Goal: Information Seeking & Learning: Check status

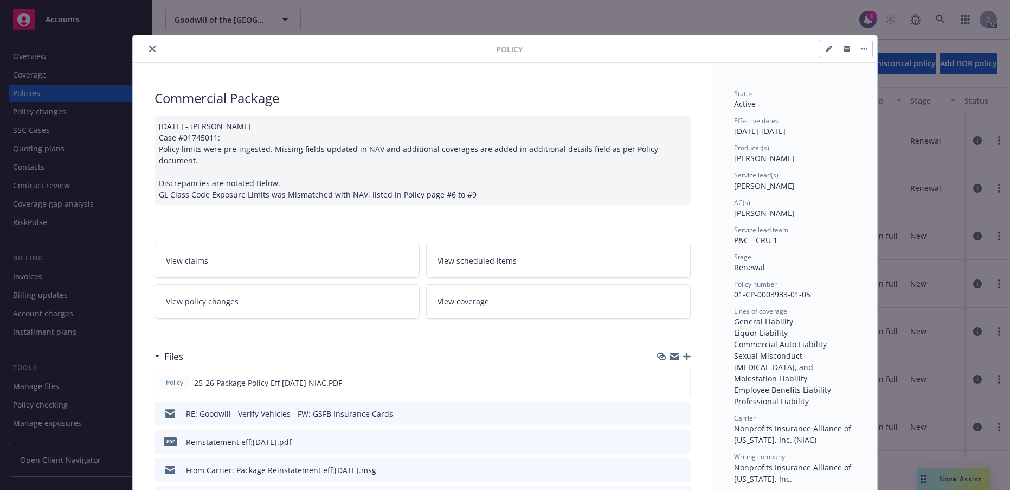
click at [156, 52] on icon "close" at bounding box center [152, 49] width 7 height 7
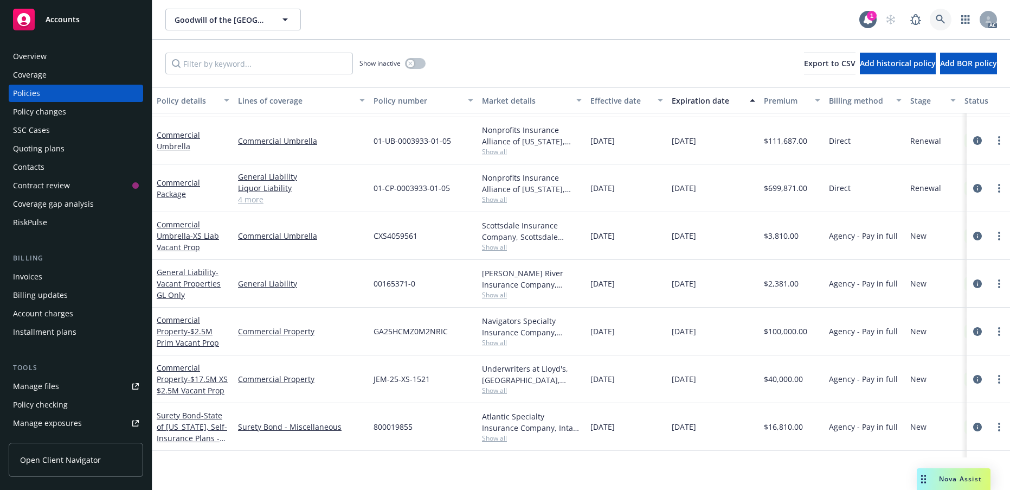
click at [936, 24] on icon at bounding box center [941, 20] width 10 height 10
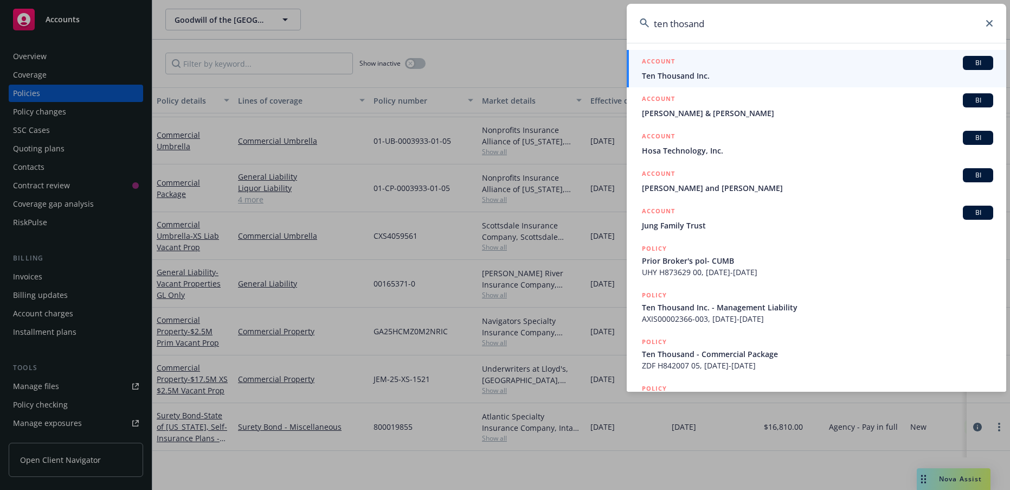
type input "ten thosand"
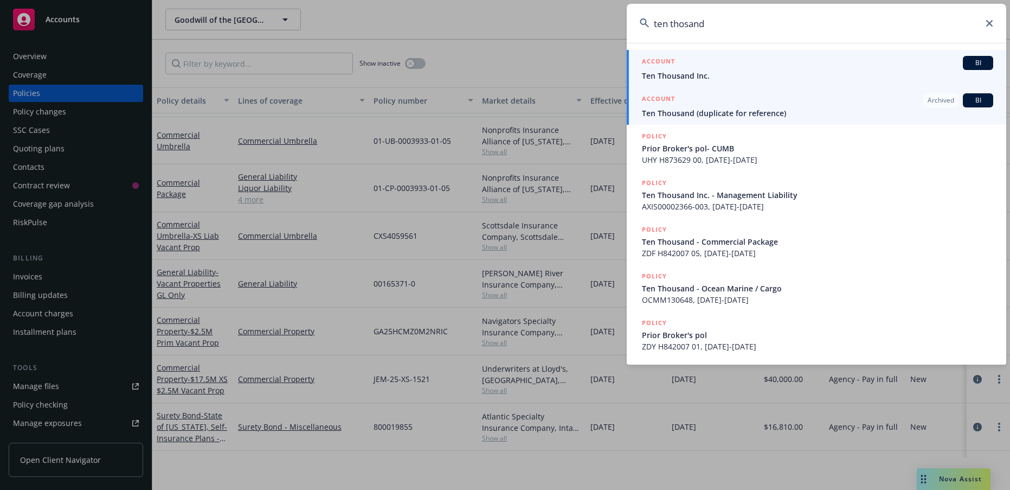
click at [812, 89] on link "ACCOUNT Archived BI Ten Thousand (duplicate for reference)" at bounding box center [817, 105] width 380 height 37
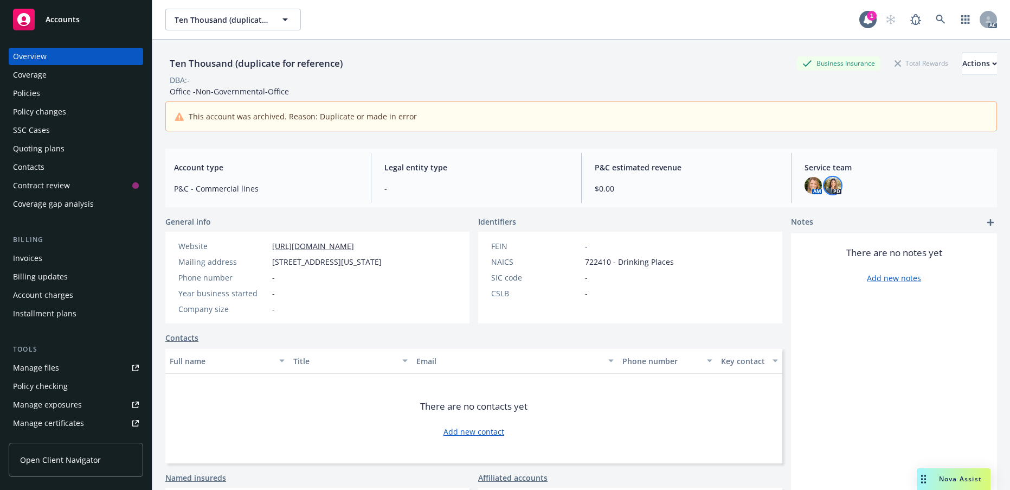
click at [830, 194] on img at bounding box center [832, 185] width 17 height 17
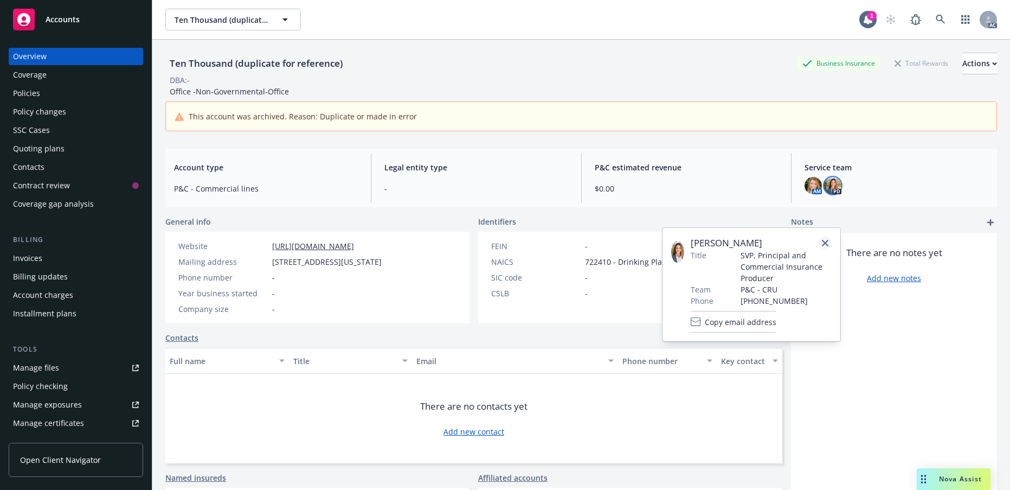
click at [822, 246] on icon "close" at bounding box center [825, 243] width 7 height 7
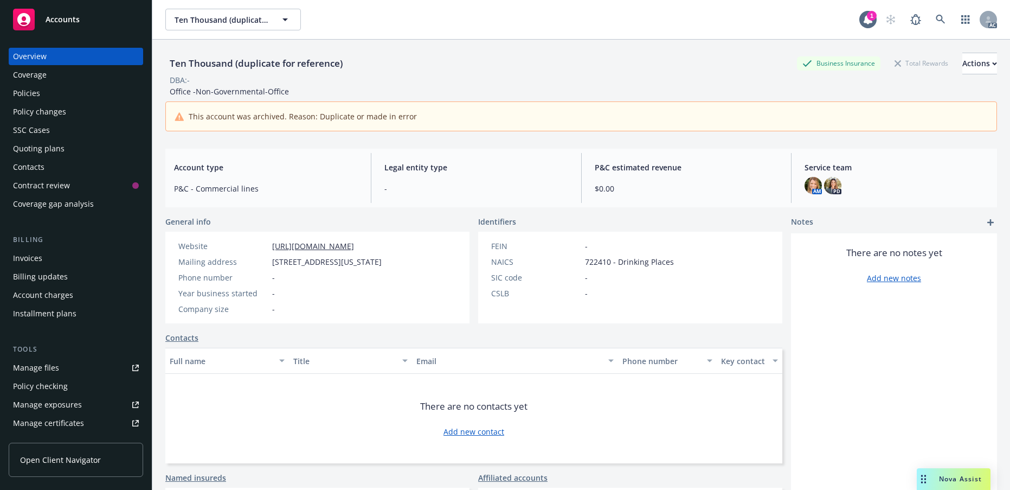
click at [40, 102] on div "Policies" at bounding box center [26, 93] width 27 height 17
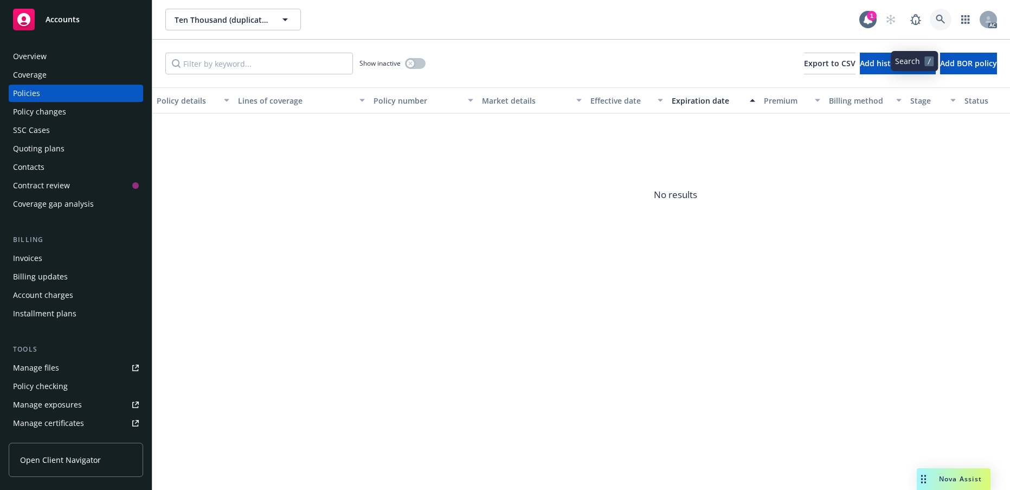
click at [930, 29] on link at bounding box center [941, 20] width 22 height 22
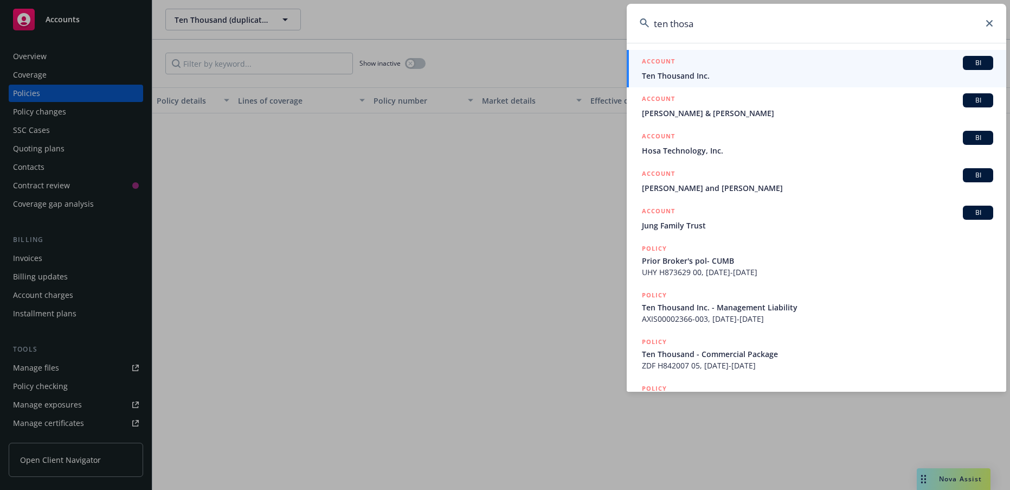
type input "ten thosa"
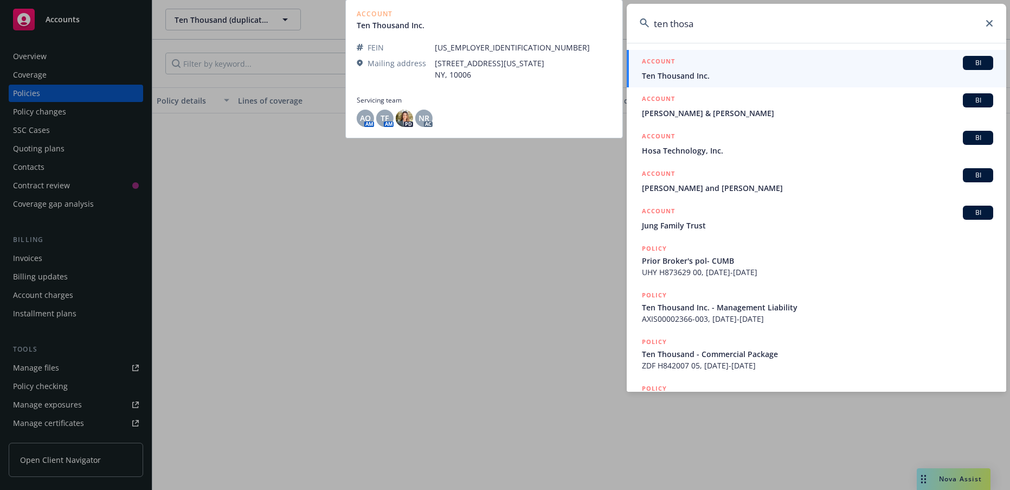
click at [708, 79] on span "Ten Thousand Inc." at bounding box center [817, 75] width 351 height 11
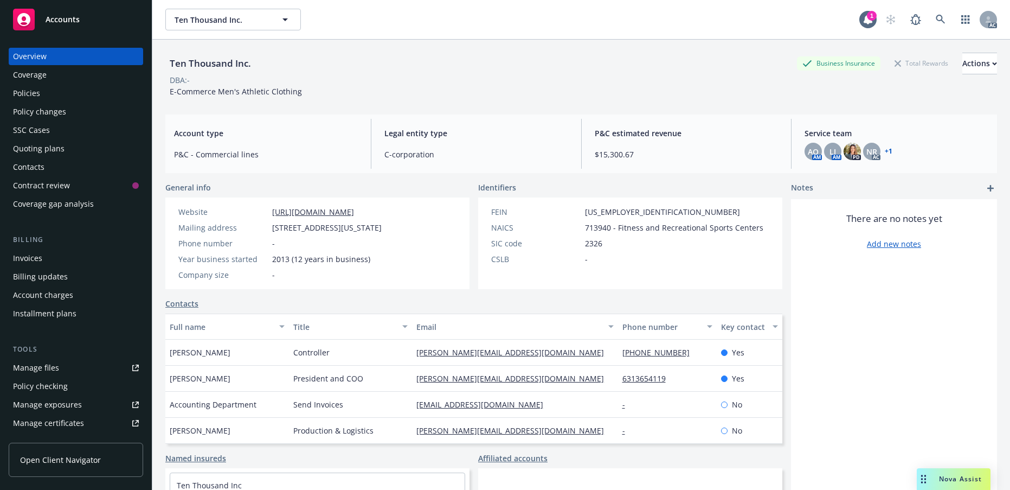
click at [51, 102] on div "Policies" at bounding box center [76, 93] width 126 height 17
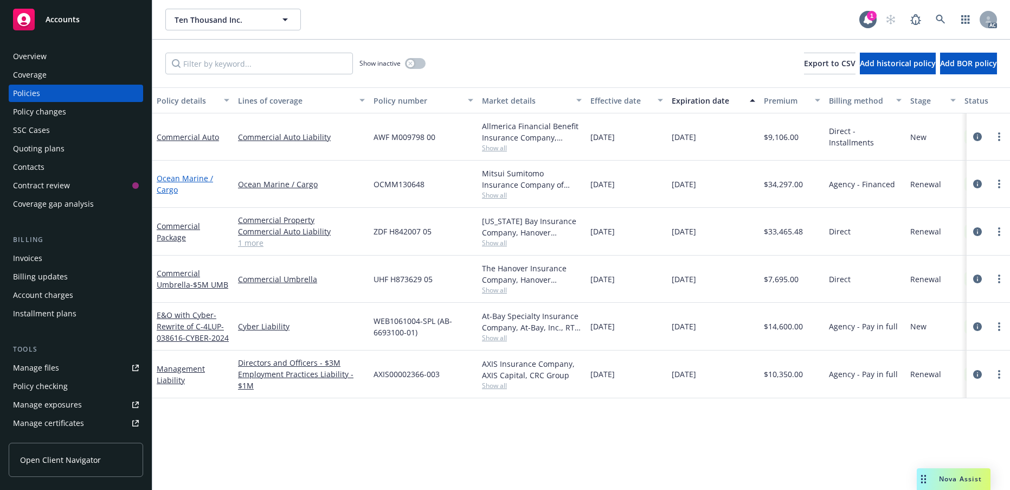
click at [179, 195] on link "Ocean Marine / Cargo" at bounding box center [185, 184] width 56 height 22
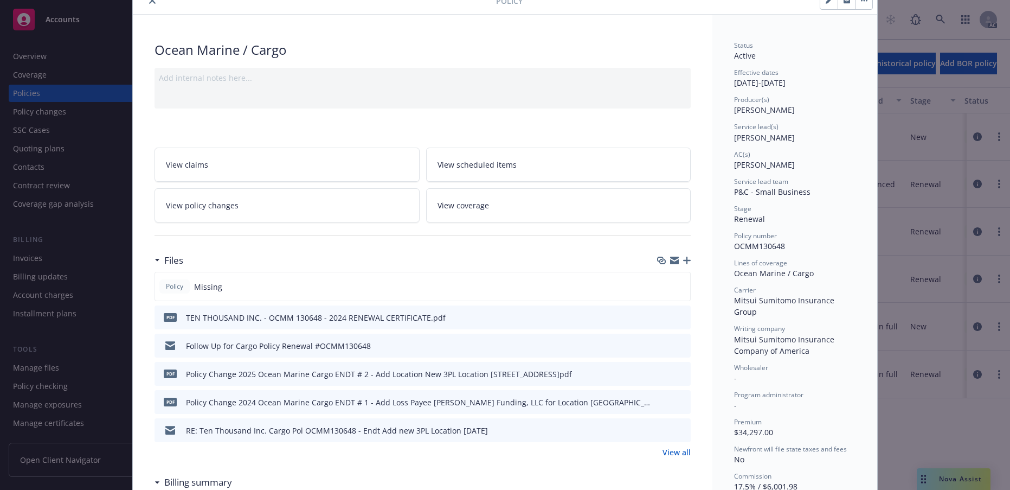
scroll to position [54, 0]
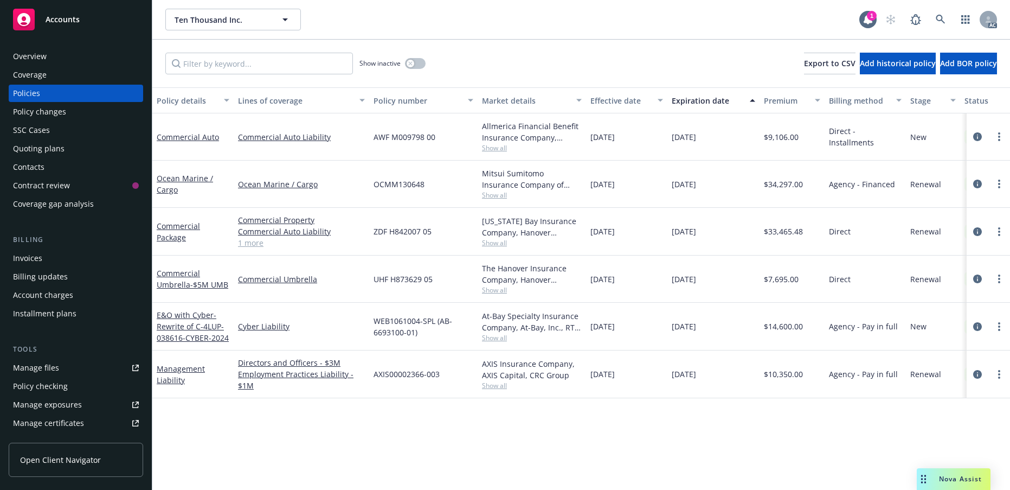
scroll to position [12, 0]
click at [413, 66] on icon "button" at bounding box center [410, 63] width 4 height 4
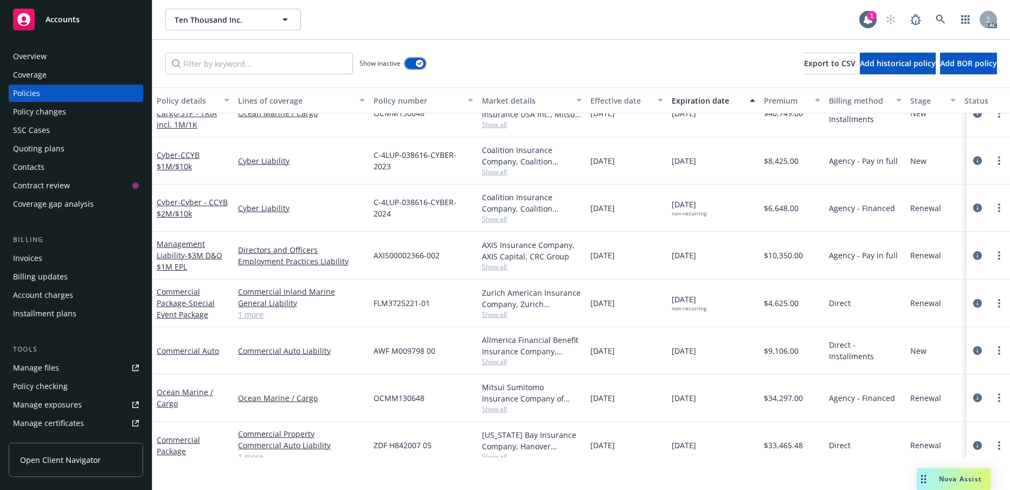
scroll to position [488, 0]
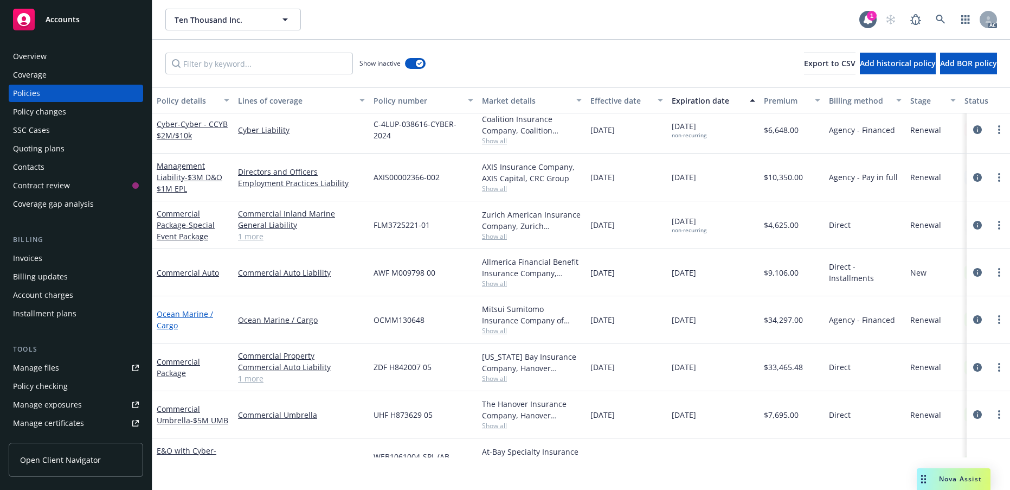
click at [175, 330] on link "Ocean Marine / Cargo" at bounding box center [185, 319] width 56 height 22
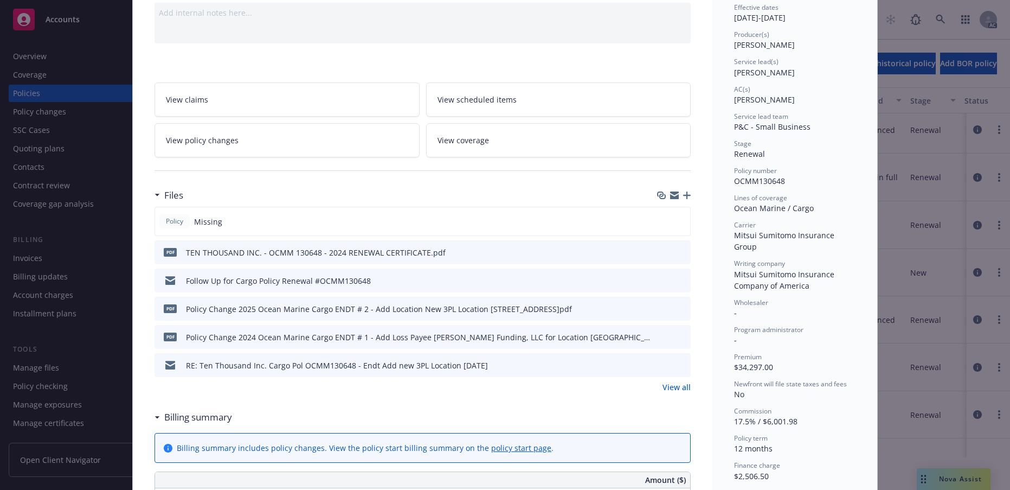
scroll to position [141, 0]
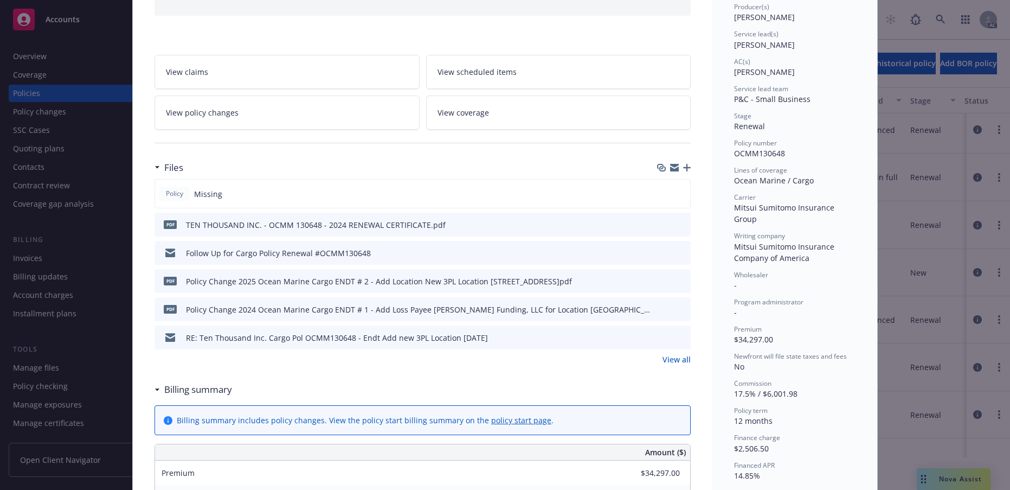
click at [676, 228] on icon "preview file" at bounding box center [681, 224] width 10 height 8
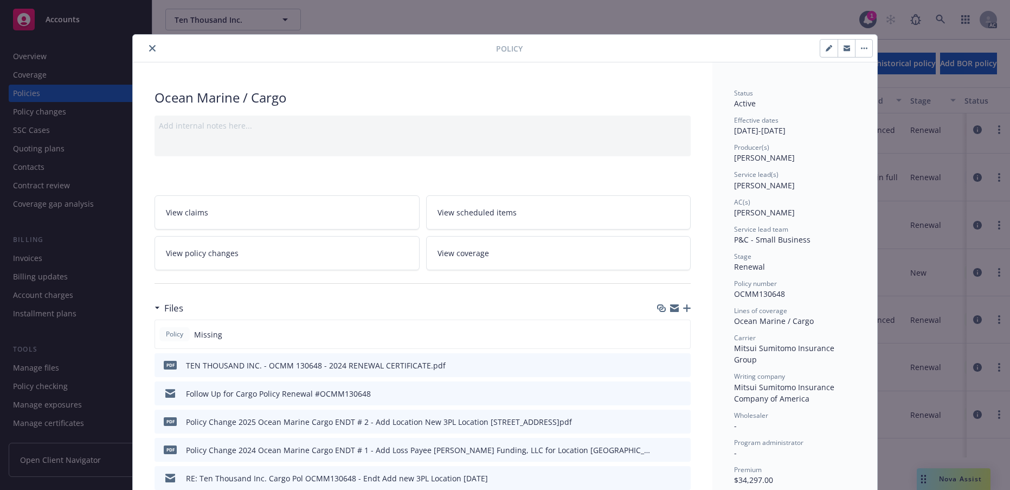
scroll to position [0, 0]
click at [156, 52] on icon "close" at bounding box center [152, 49] width 7 height 7
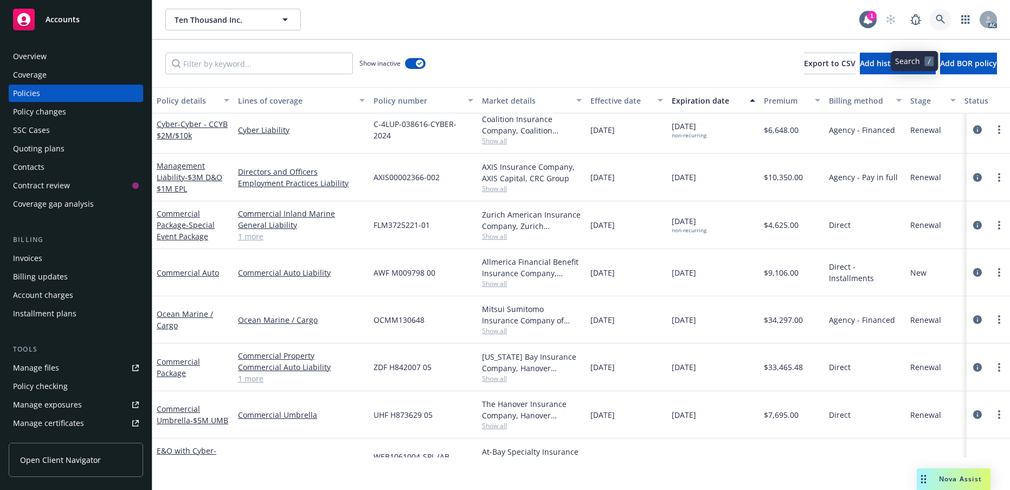
click at [936, 24] on icon at bounding box center [941, 20] width 10 height 10
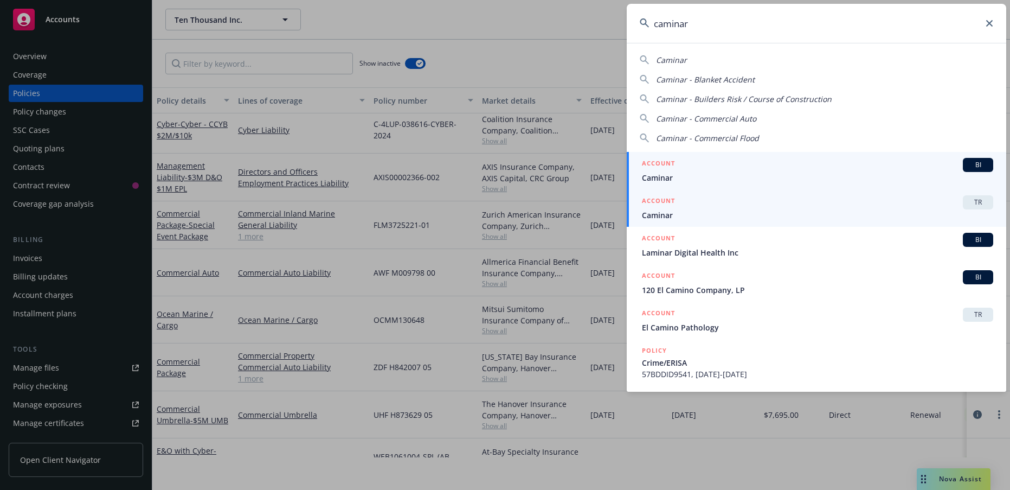
type input "caminar"
click at [705, 178] on span "Caminar" at bounding box center [817, 177] width 351 height 11
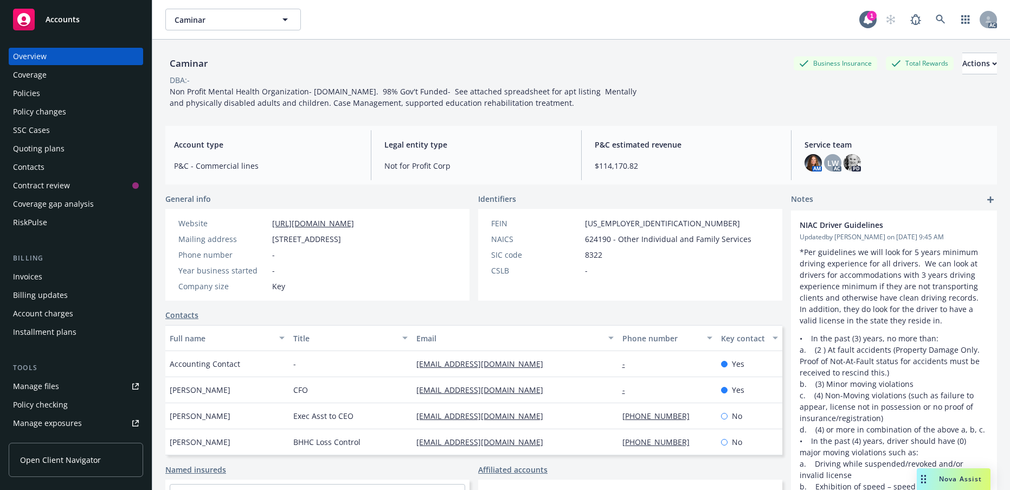
click at [46, 102] on div "Policies" at bounding box center [76, 93] width 126 height 17
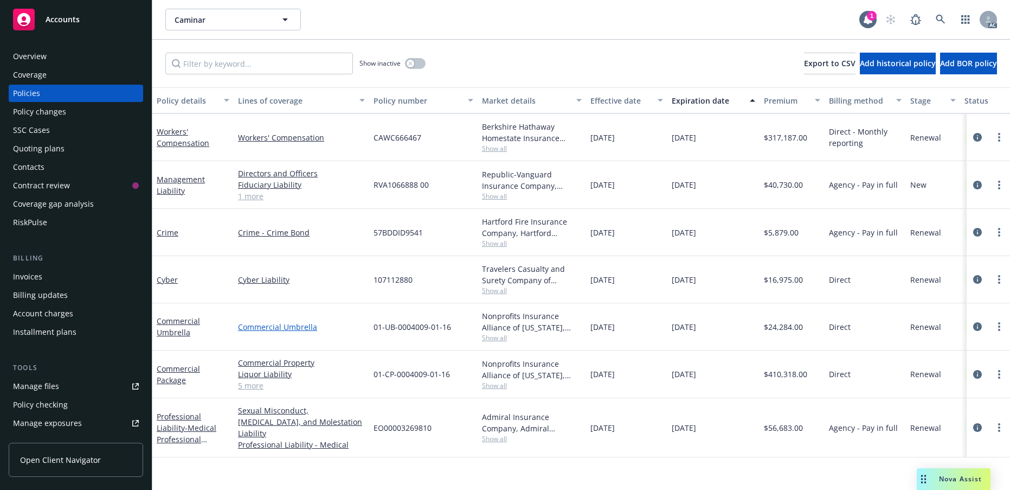
scroll to position [144, 0]
click at [172, 196] on link "Management Liability" at bounding box center [181, 185] width 48 height 22
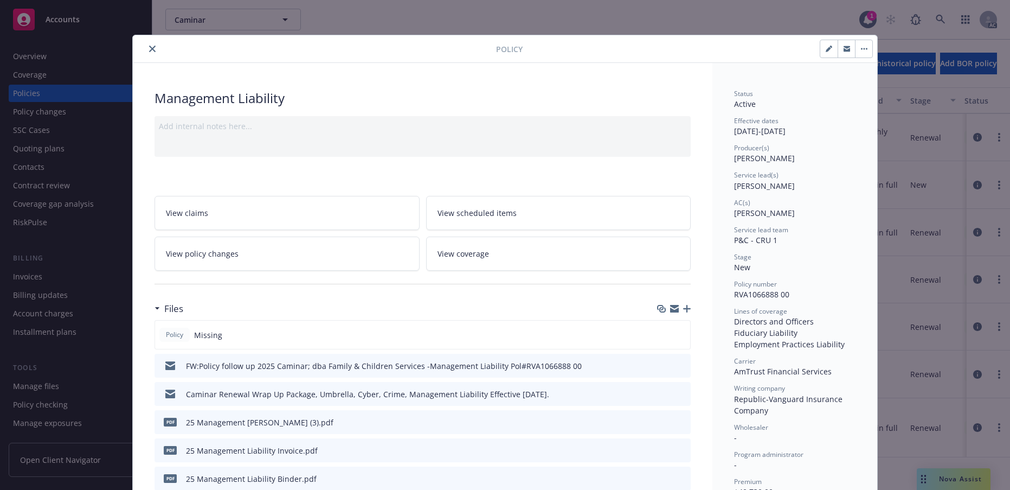
click at [156, 52] on icon "close" at bounding box center [152, 49] width 7 height 7
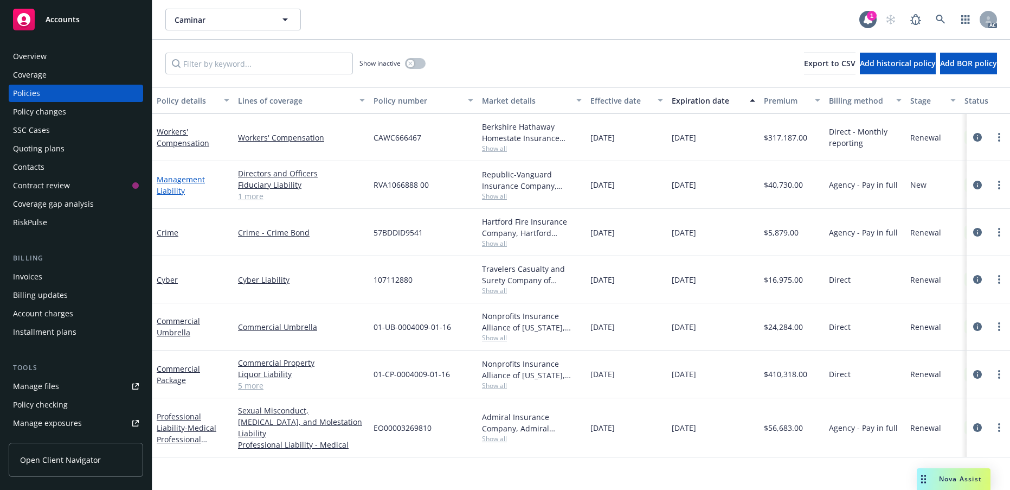
click at [172, 196] on link "Management Liability" at bounding box center [181, 185] width 48 height 22
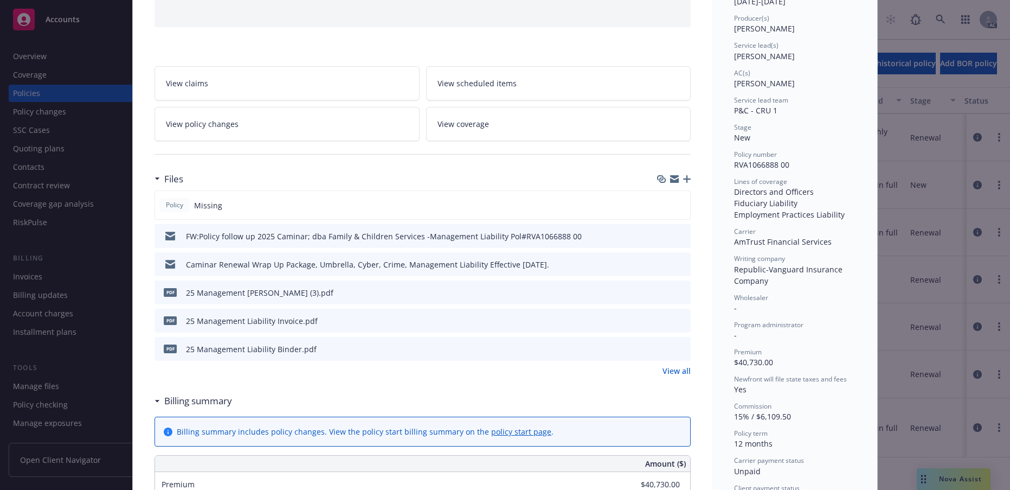
scroll to position [141, 0]
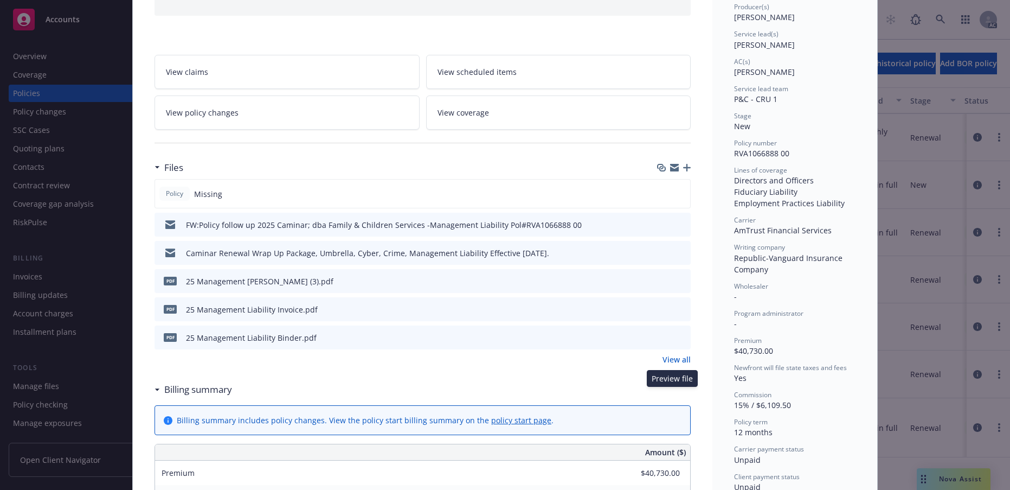
click at [676, 284] on icon "preview file" at bounding box center [681, 281] width 10 height 8
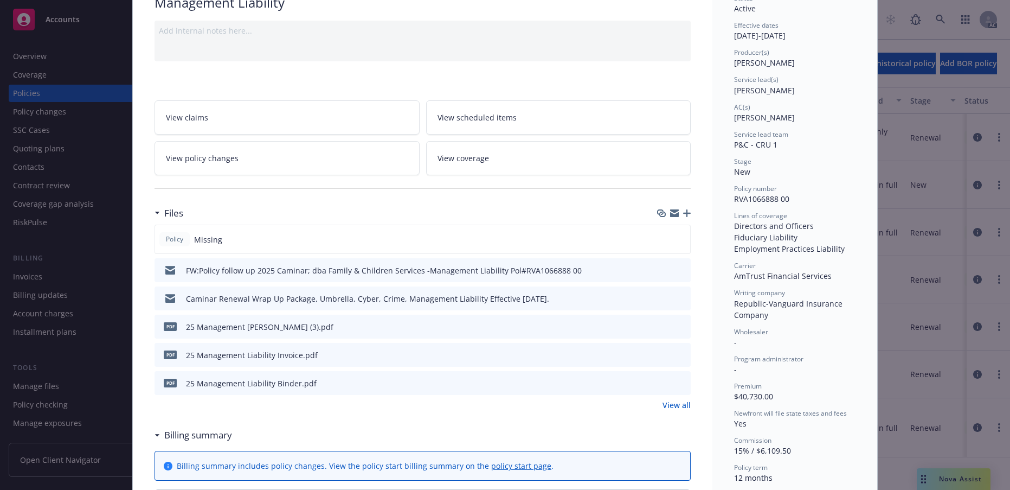
scroll to position [33, 0]
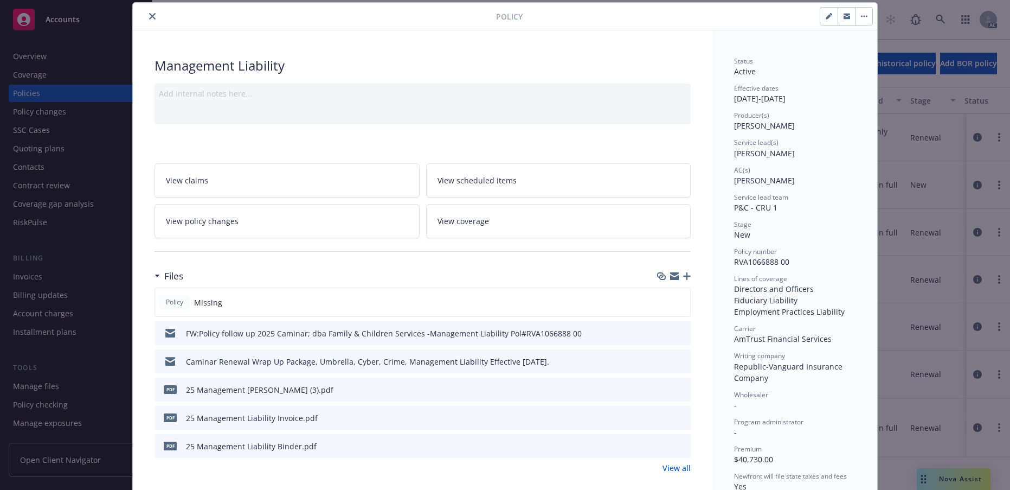
click at [156, 20] on icon "close" at bounding box center [152, 16] width 7 height 7
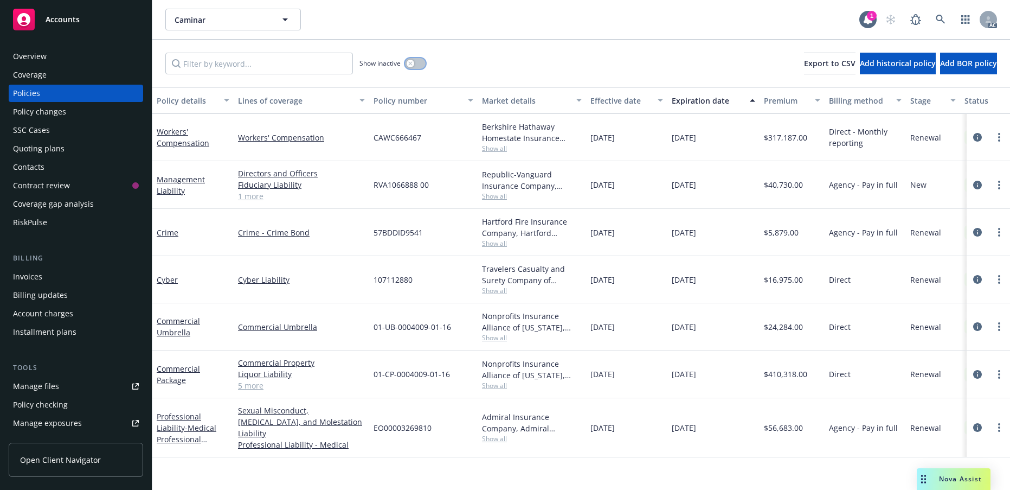
click at [414, 67] on div "button" at bounding box center [411, 64] width 8 height 8
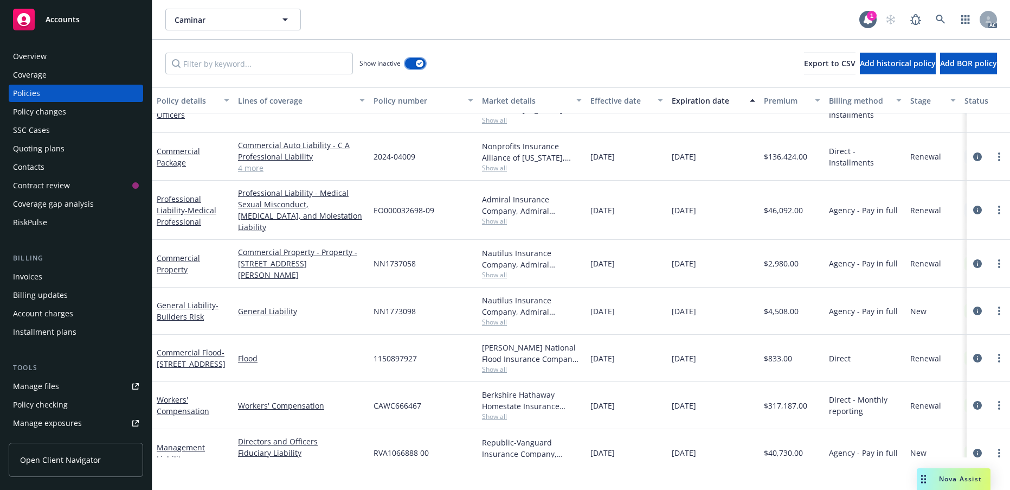
scroll to position [4232, 0]
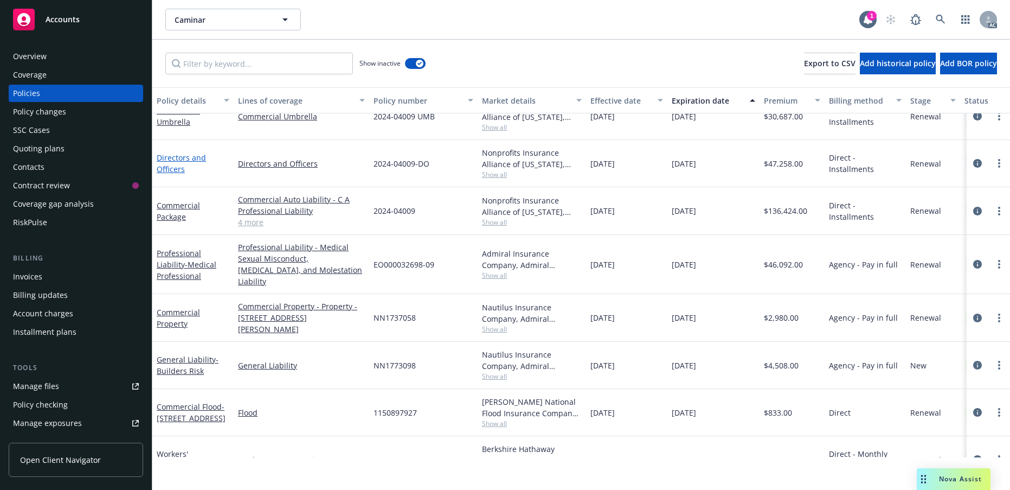
click at [178, 174] on link "Directors and Officers" at bounding box center [181, 163] width 49 height 22
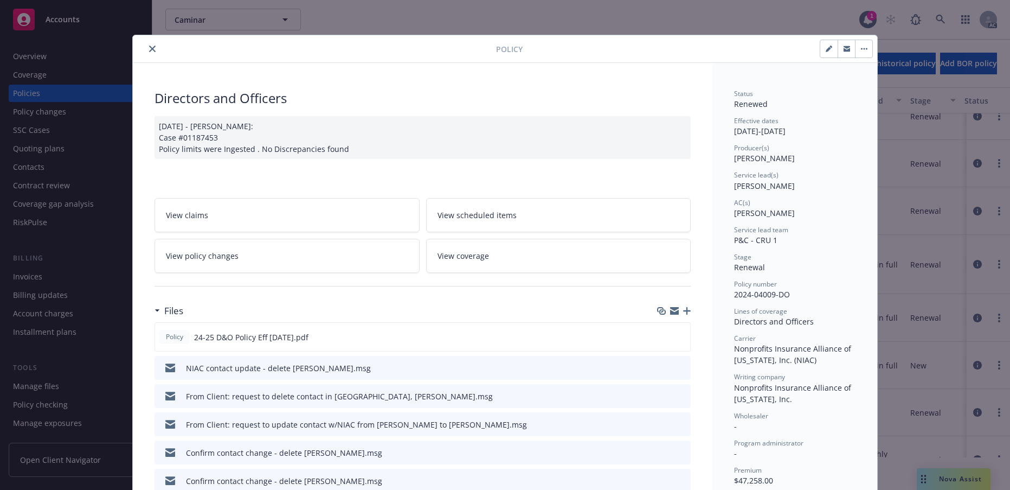
click at [156, 52] on icon "close" at bounding box center [152, 49] width 7 height 7
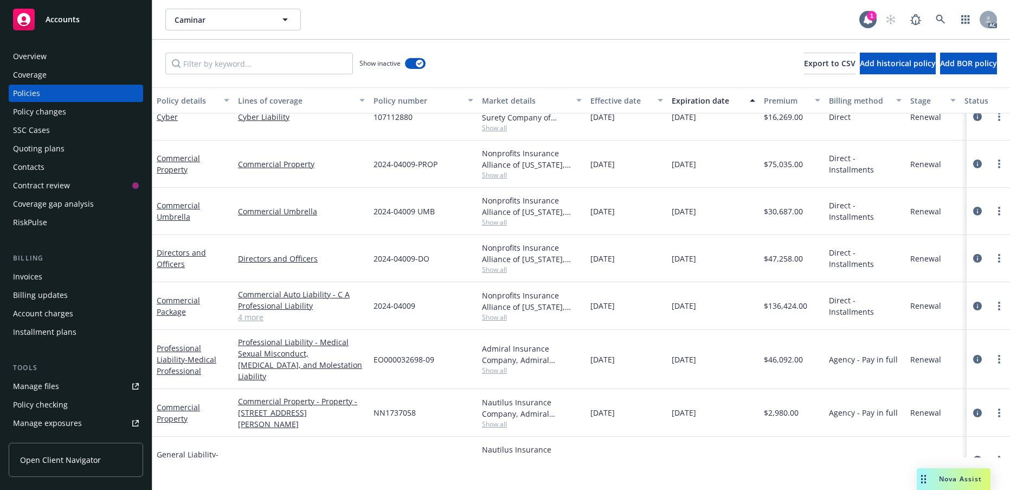
scroll to position [4177, 0]
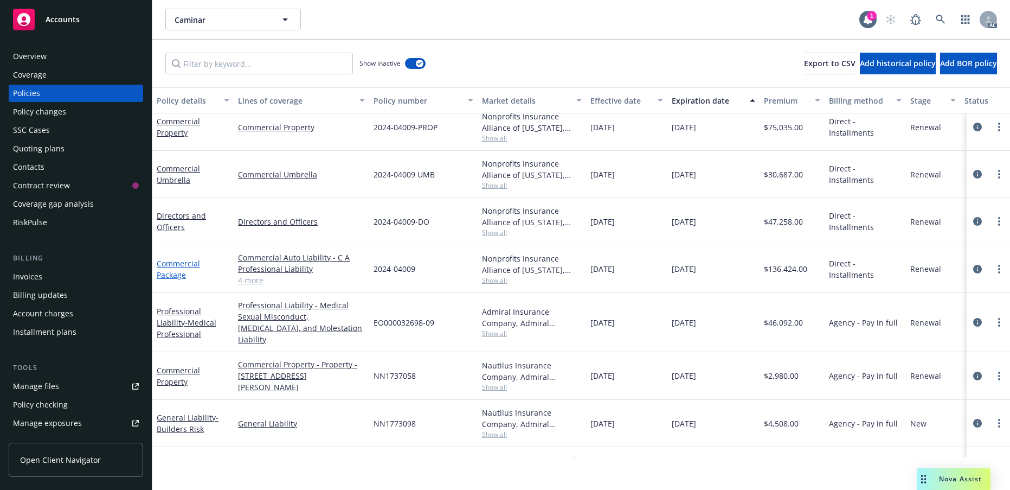
click at [176, 280] on link "Commercial Package" at bounding box center [178, 269] width 43 height 22
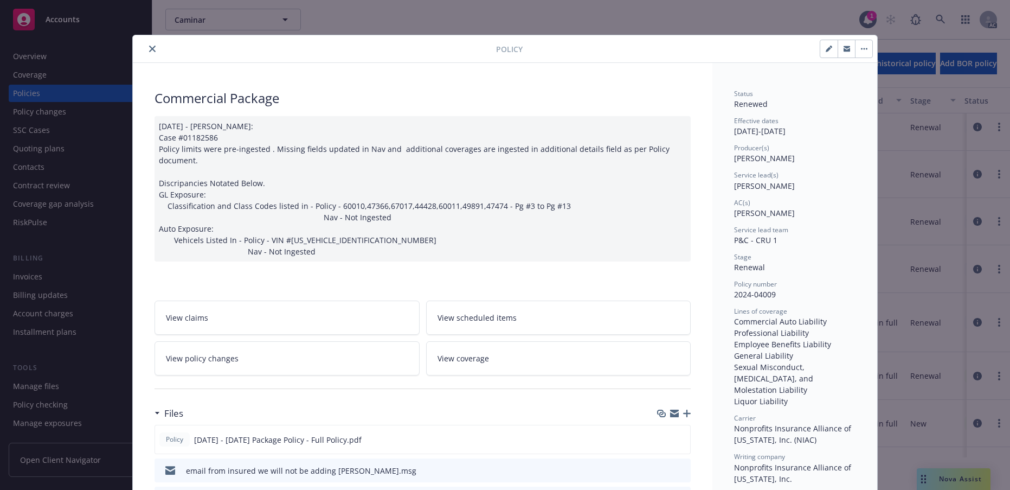
click at [159, 55] on button "close" at bounding box center [152, 48] width 13 height 13
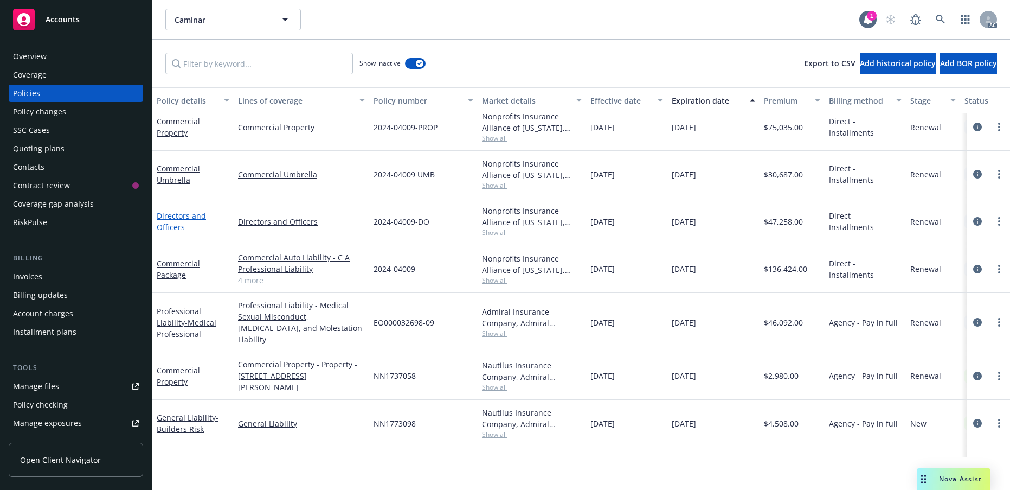
click at [184, 232] on link "Directors and Officers" at bounding box center [181, 221] width 49 height 22
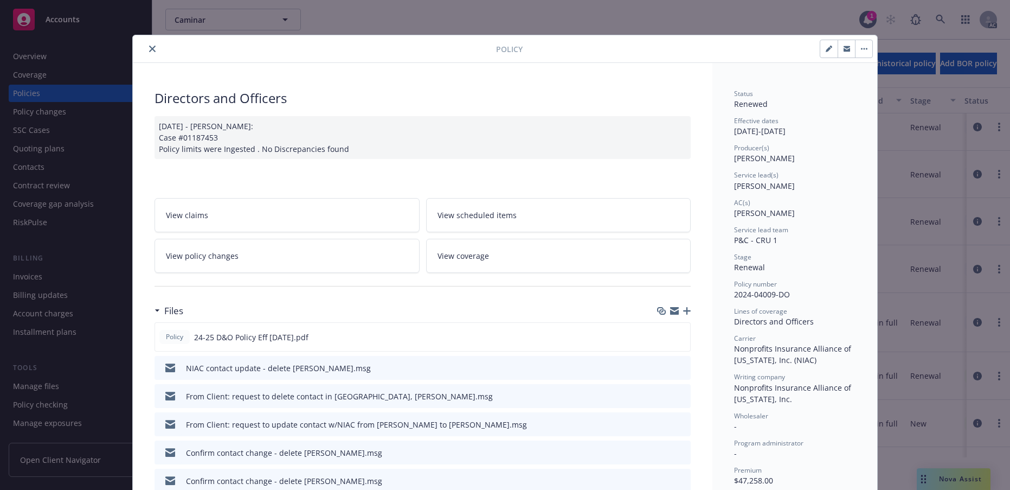
scroll to position [33, 0]
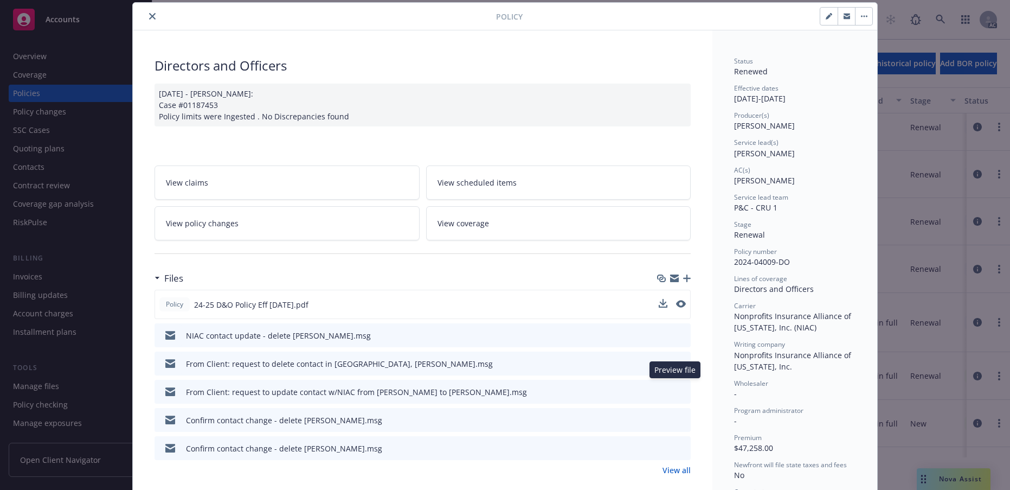
click at [677, 310] on div "Preview file Preview file" at bounding box center [672, 304] width 27 height 11
click at [677, 307] on icon "preview file" at bounding box center [680, 304] width 10 height 8
click at [156, 20] on icon "close" at bounding box center [152, 16] width 7 height 7
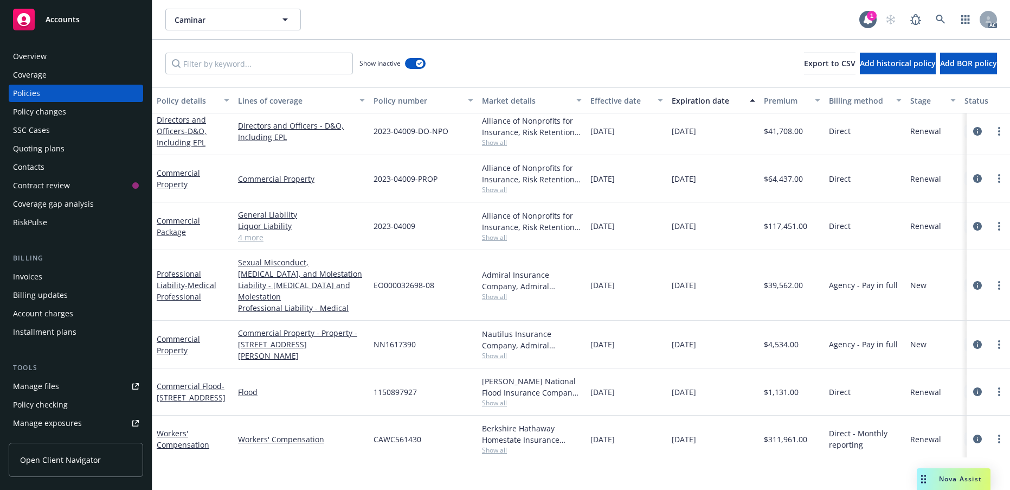
scroll to position [3689, 0]
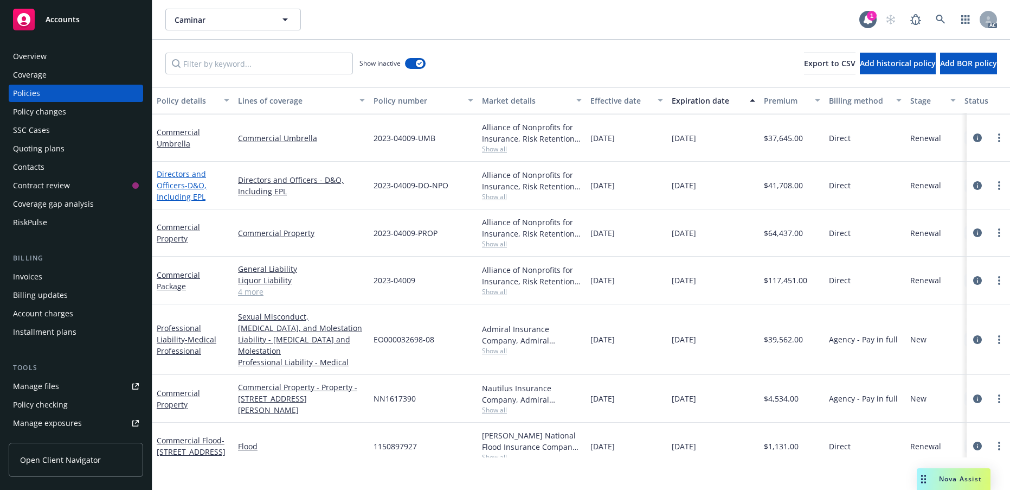
click at [176, 202] on link "Directors and Officers - D&O, Including EPL" at bounding box center [182, 185] width 50 height 33
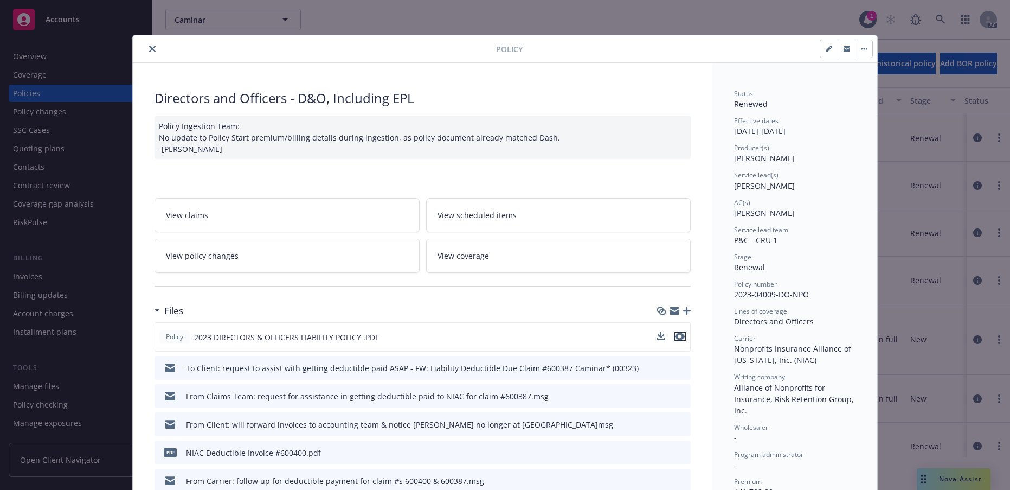
click at [678, 340] on icon "preview file" at bounding box center [680, 336] width 10 height 8
click at [156, 52] on icon "close" at bounding box center [152, 49] width 7 height 7
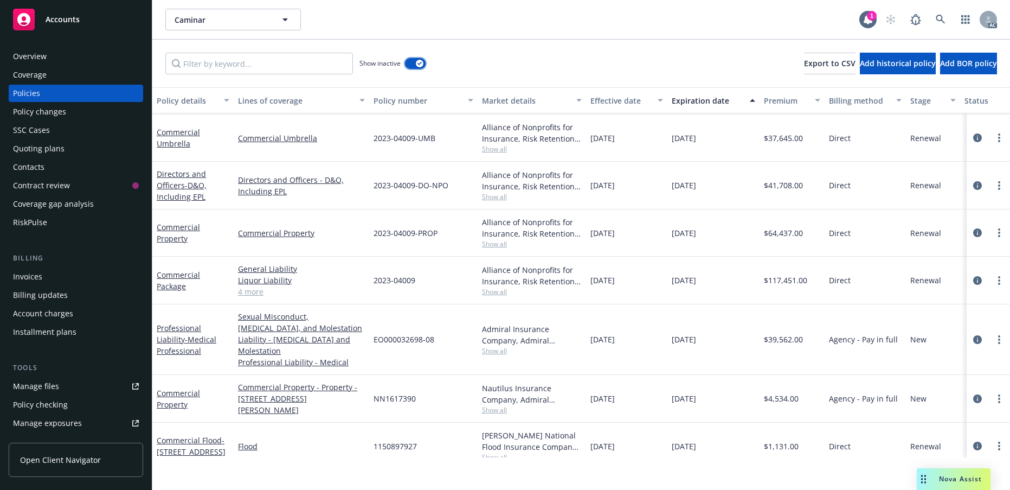
click at [423, 67] on div "button" at bounding box center [420, 64] width 8 height 8
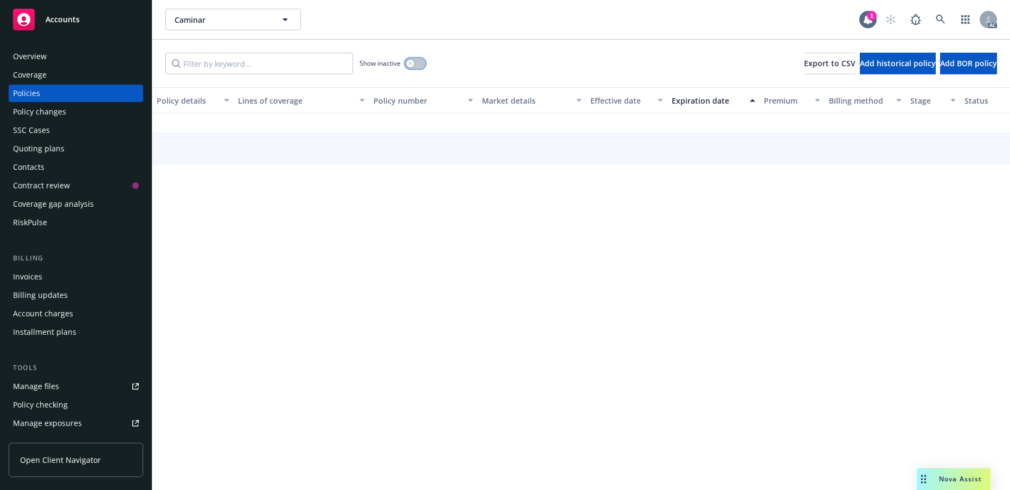
scroll to position [136, 0]
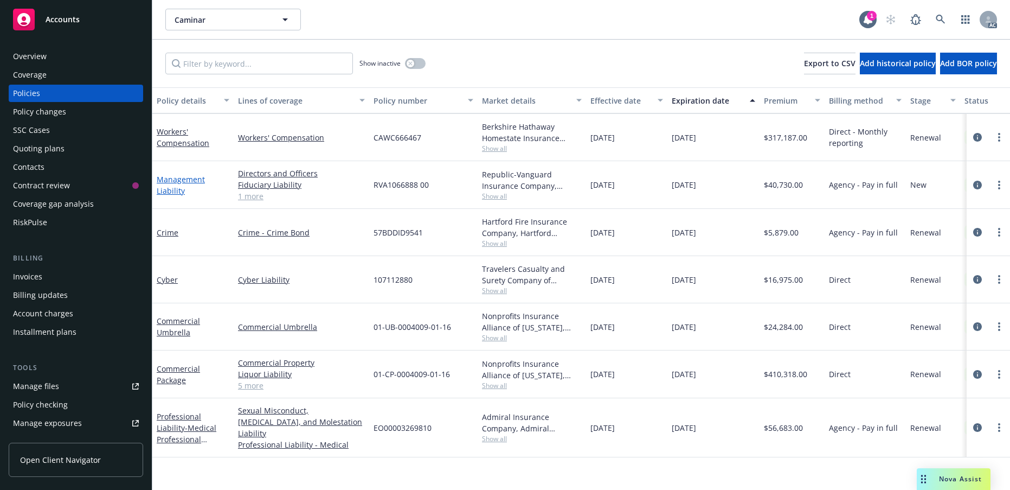
click at [172, 196] on link "Management Liability" at bounding box center [181, 185] width 48 height 22
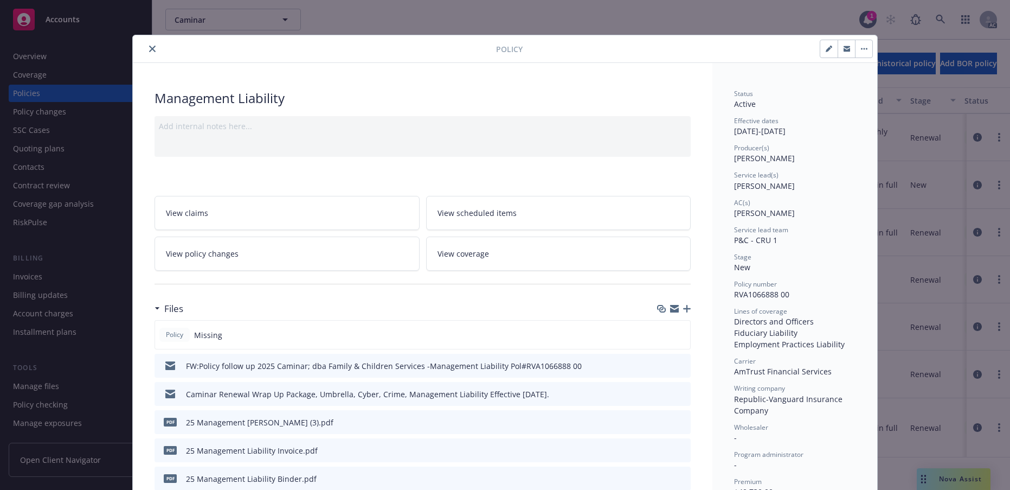
click at [156, 52] on icon "close" at bounding box center [152, 49] width 7 height 7
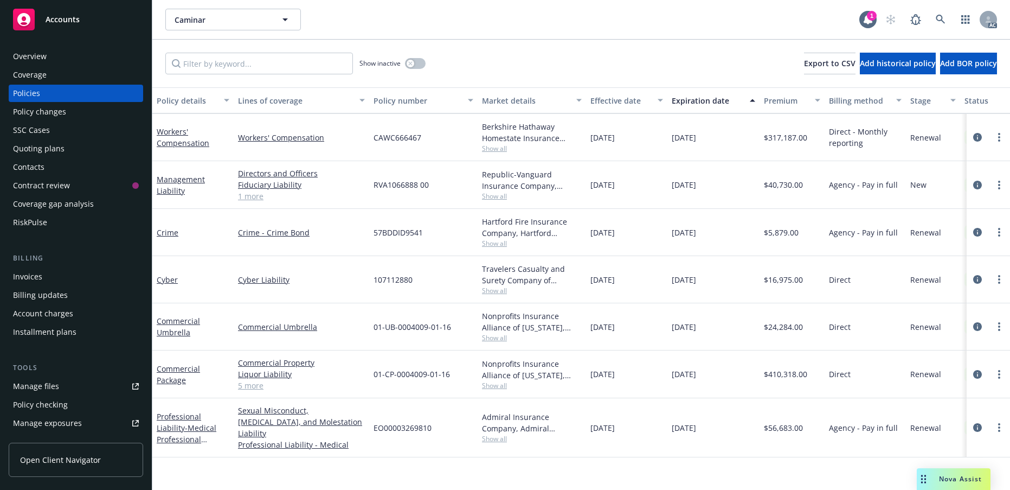
click at [954, 480] on div "Nova Assist" at bounding box center [954, 479] width 74 height 22
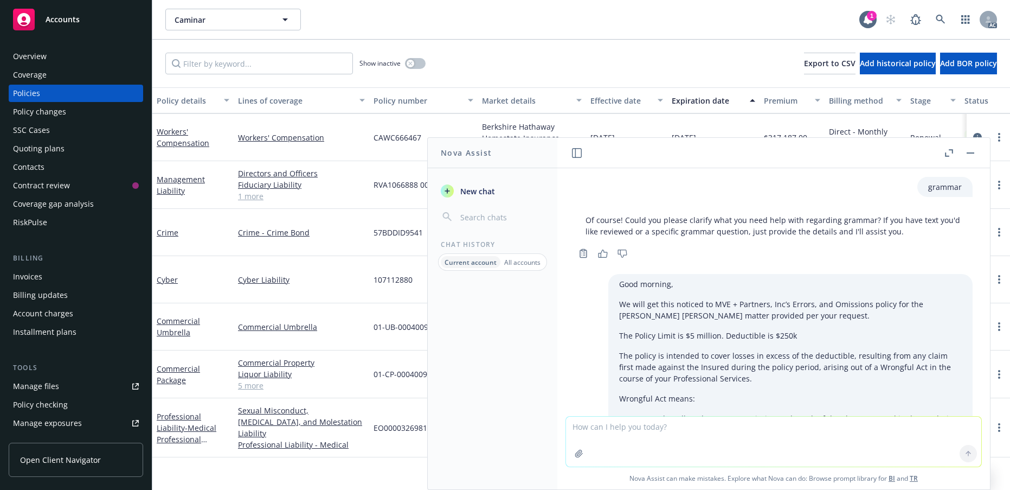
click at [652, 422] on textarea at bounding box center [773, 441] width 415 height 50
type textarea "grammar check"
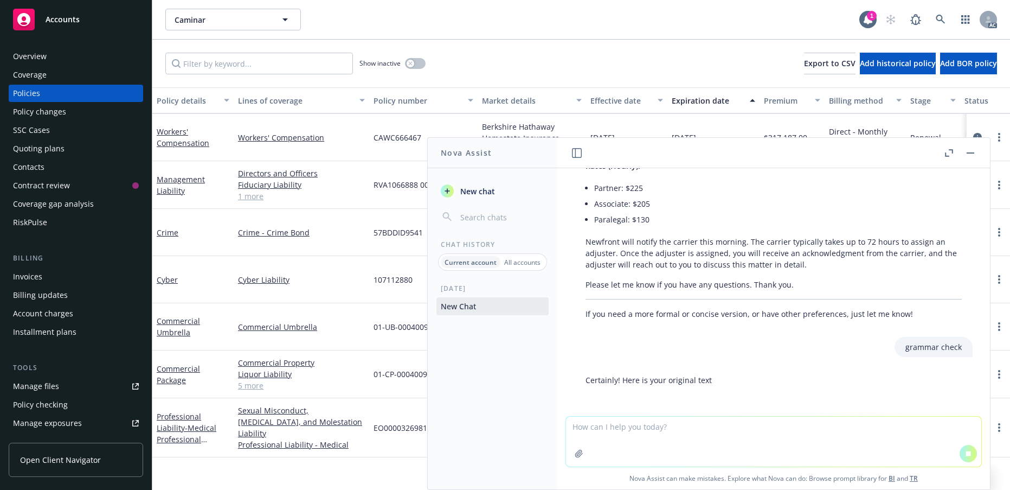
scroll to position [907, 0]
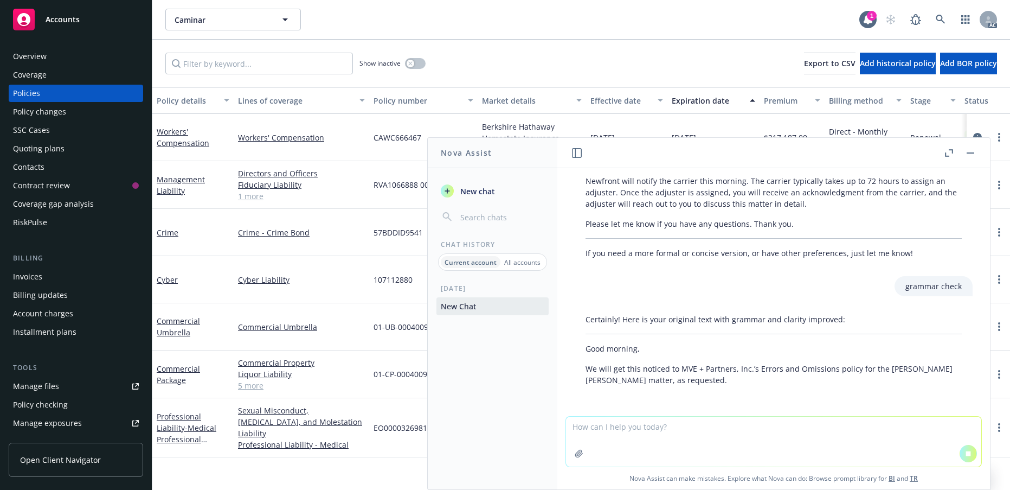
paste textarea "I have reviewed the information provided, I recommend noticing the current EPL …"
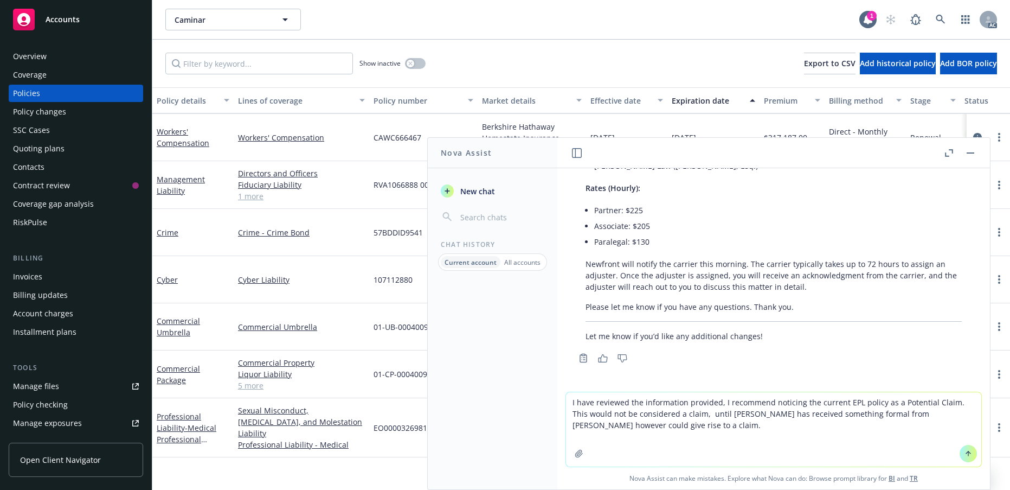
scroll to position [1564, 0]
type textarea "I have reviewed the information provided, I recommend noticing the current EPL …"
click at [965, 449] on icon at bounding box center [969, 453] width 8 height 8
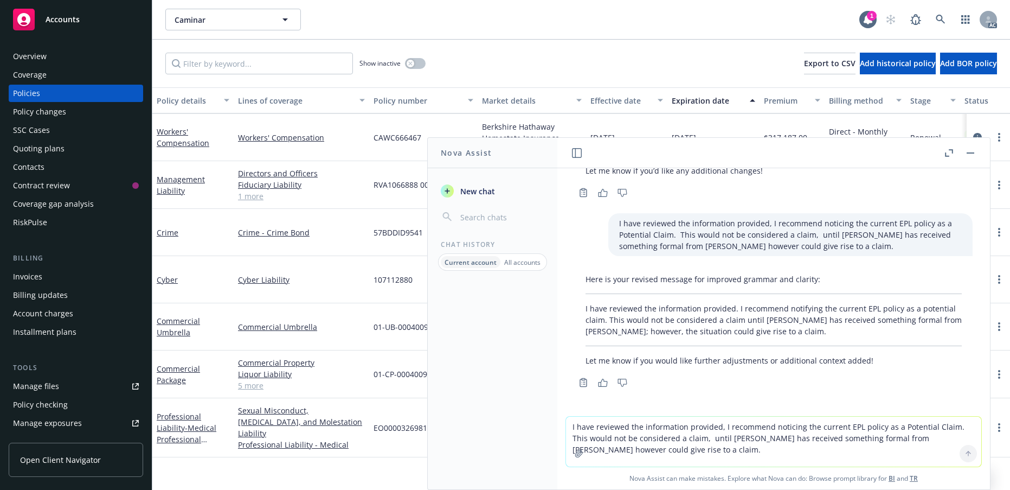
scroll to position [1778, 0]
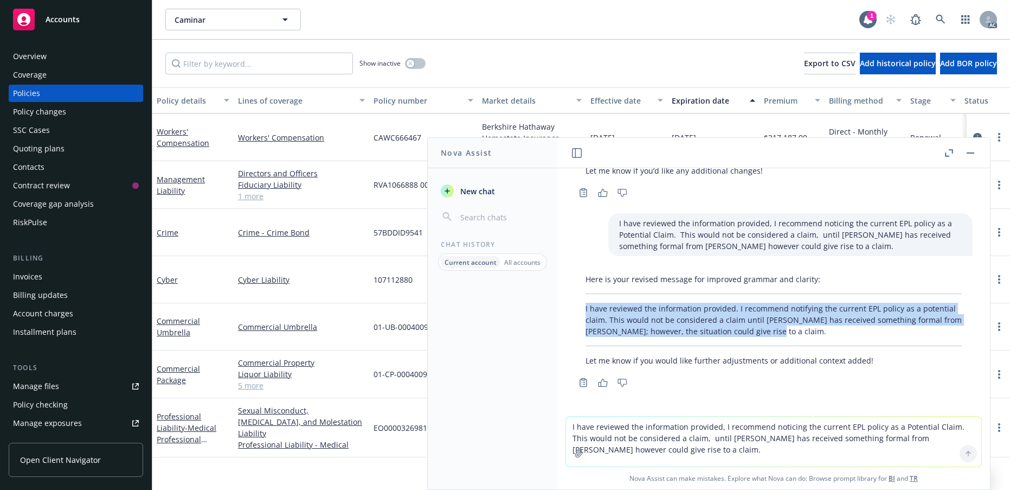
drag, startPoint x: 837, startPoint y: 297, endPoint x: 569, endPoint y: 277, distance: 268.0
click at [569, 277] on div "Here is your revised message for improved grammar and clarity: I have reviewed …" at bounding box center [773, 329] width 415 height 121
copy p "I have reviewed the information provided. I recommend notifying the current EPL…"
